Goal: Task Accomplishment & Management: Manage account settings

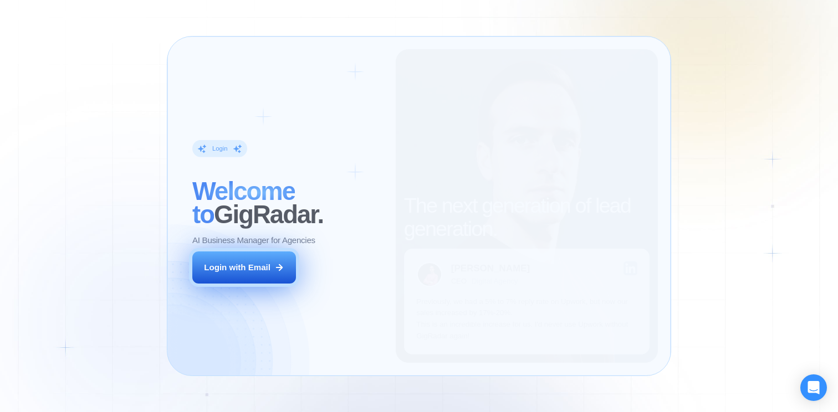
click at [285, 271] on button "Login with Email" at bounding box center [244, 268] width 104 height 33
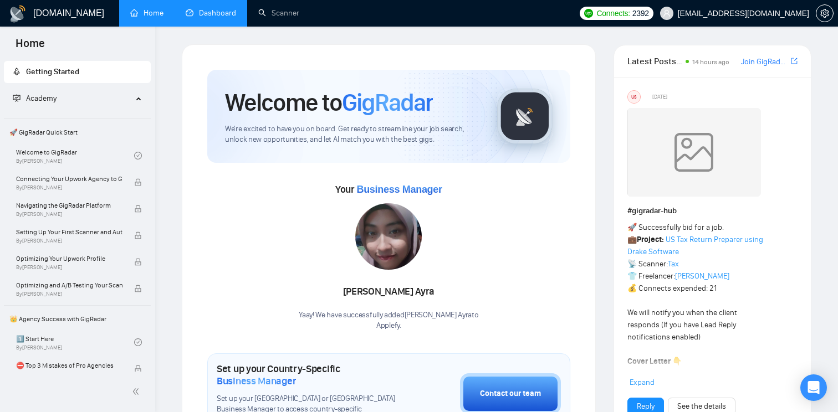
click at [216, 11] on link "Dashboard" at bounding box center [211, 12] width 50 height 9
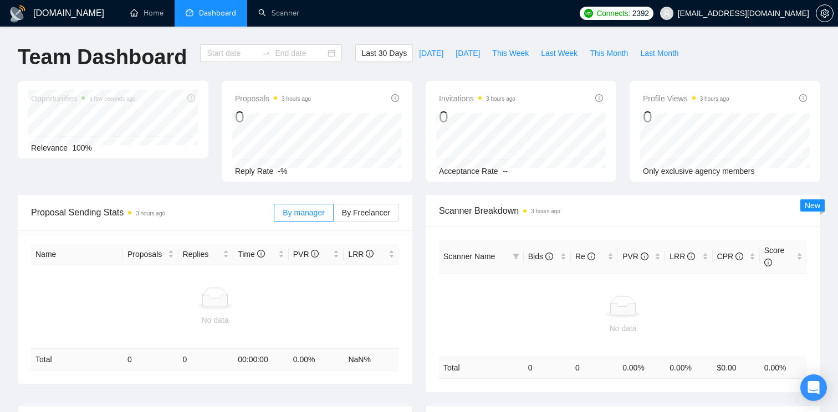
type input "[DATE]"
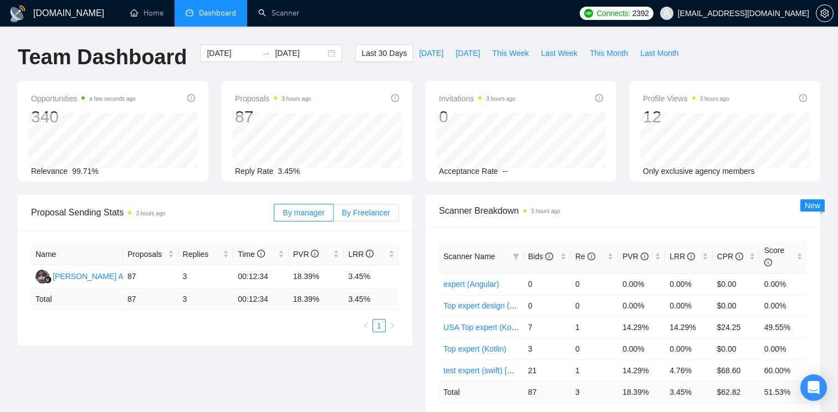
click at [366, 216] on span "By Freelancer" at bounding box center [366, 212] width 48 height 9
click at [334, 216] on input "By Freelancer" at bounding box center [334, 216] width 0 height 0
